Goal: Information Seeking & Learning: Find specific fact

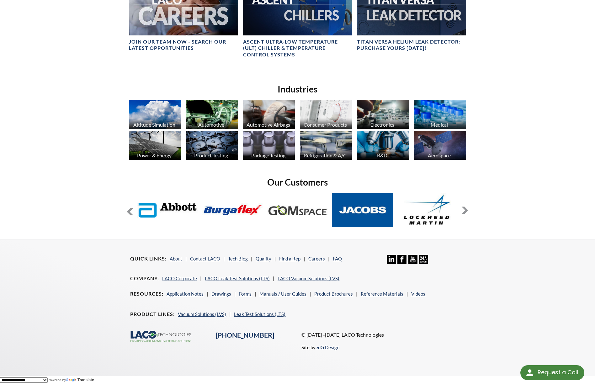
scroll to position [412, 0]
click at [238, 259] on link "Tech Blog" at bounding box center [238, 259] width 20 height 6
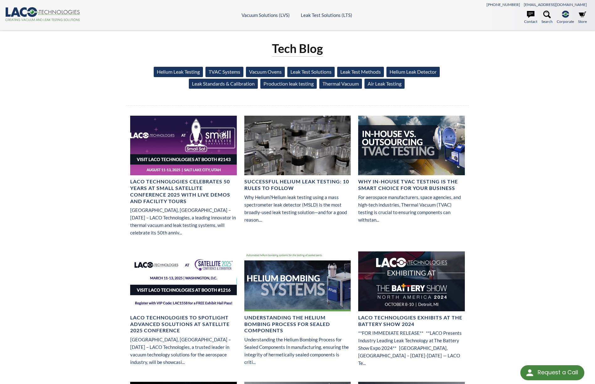
click at [176, 68] on link "Helium Leak Testing" at bounding box center [178, 72] width 49 height 10
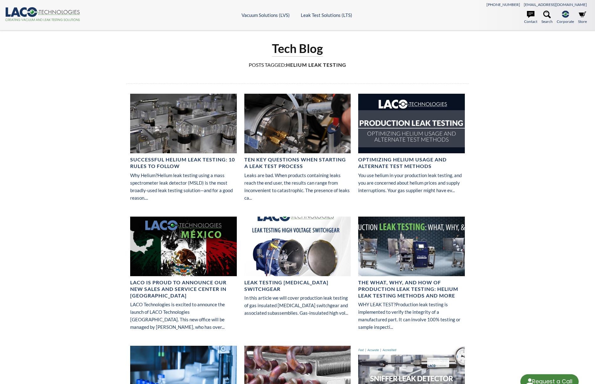
select select "Language Translate Widget"
click at [546, 14] on icon at bounding box center [547, 15] width 8 height 8
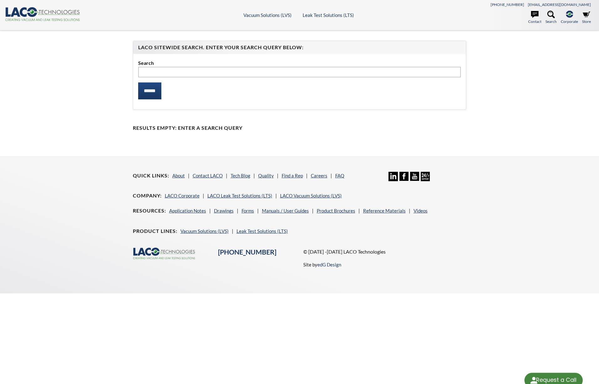
select select "Language Translate Widget"
click at [214, 74] on input "text" at bounding box center [299, 72] width 323 height 11
type input "**********"
click at [138, 82] on input "******" at bounding box center [149, 90] width 23 height 17
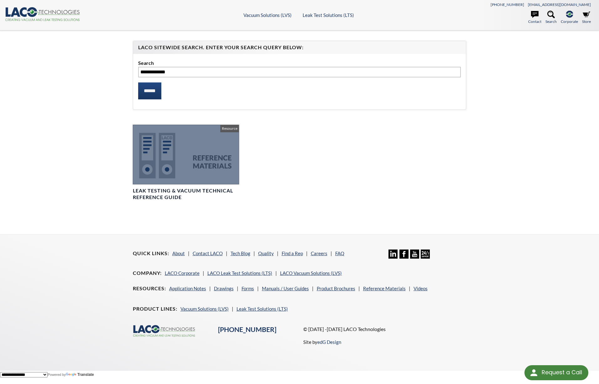
click at [166, 192] on h4 "Leak Testing & Vacuum Technical Reference Guide" at bounding box center [186, 193] width 106 height 13
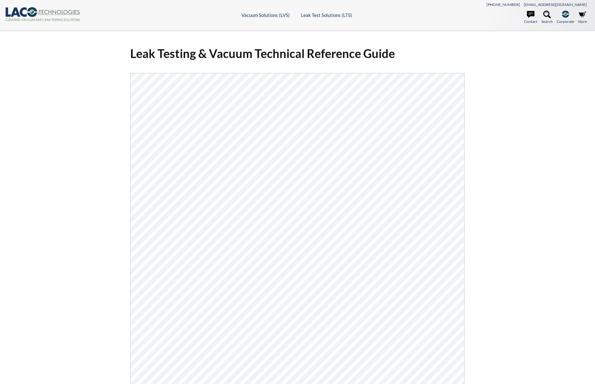
select select "Language Translate Widget"
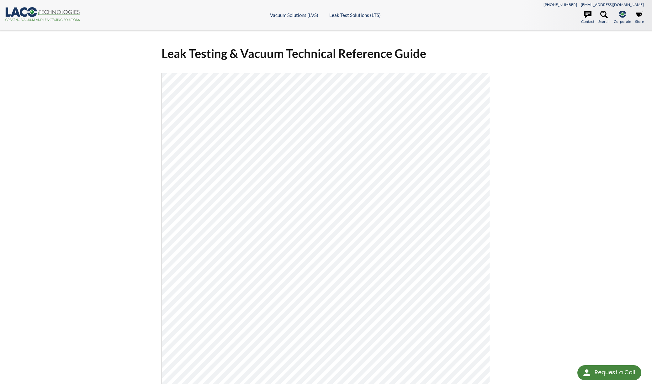
click at [87, 165] on div "Leak Testing & Vacuum Technical Reference Guide Click Here To Download" at bounding box center [326, 253] width 652 height 447
